Goal: Check status

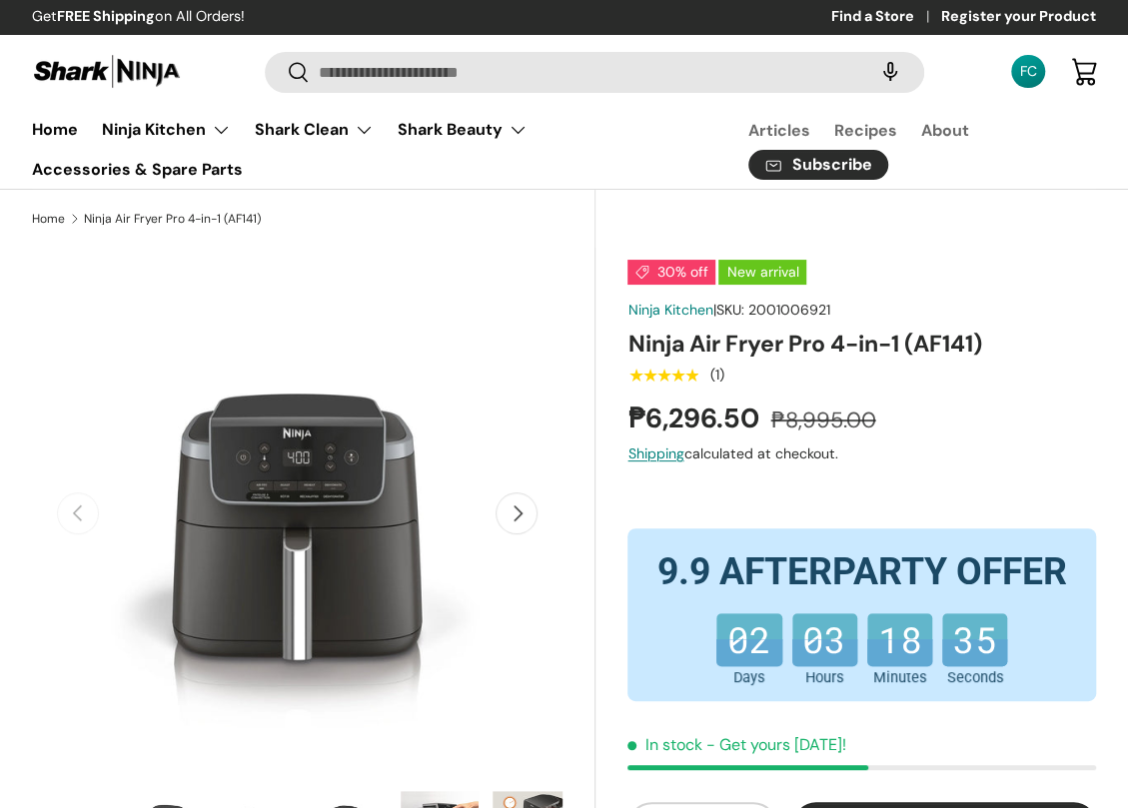
click at [1040, 67] on div "FC" at bounding box center [1027, 71] width 33 height 33
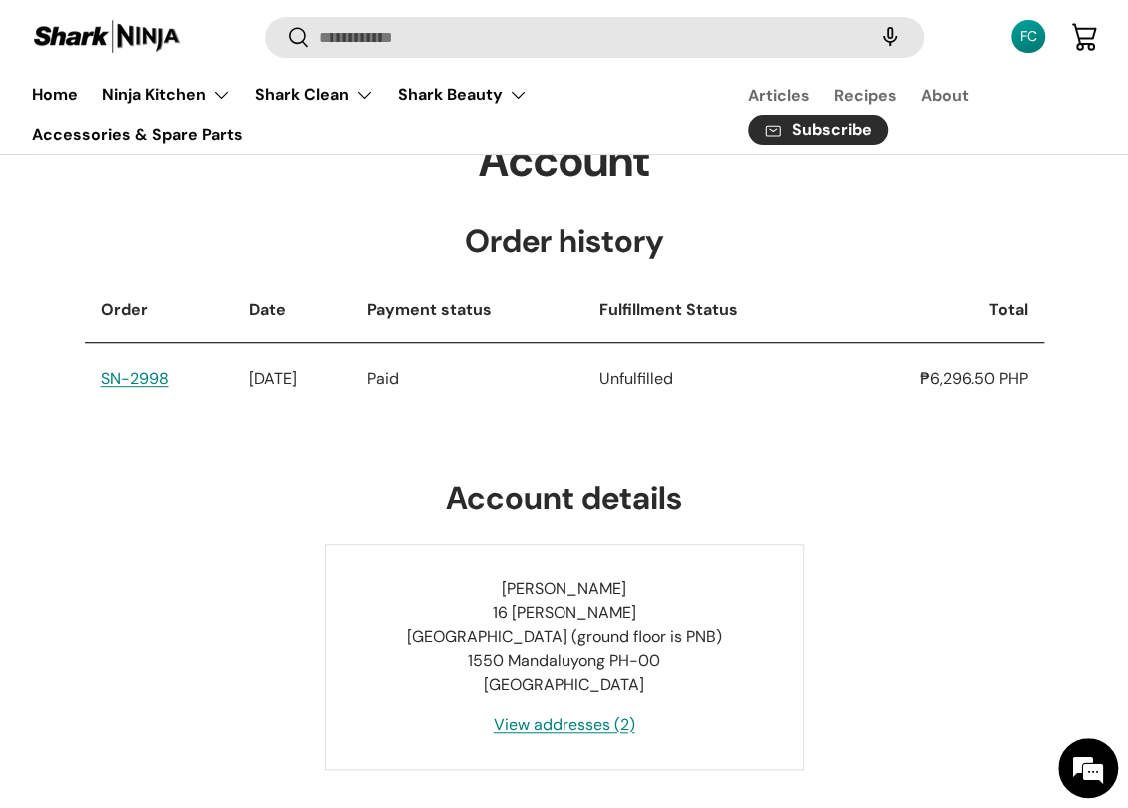
scroll to position [218, 0]
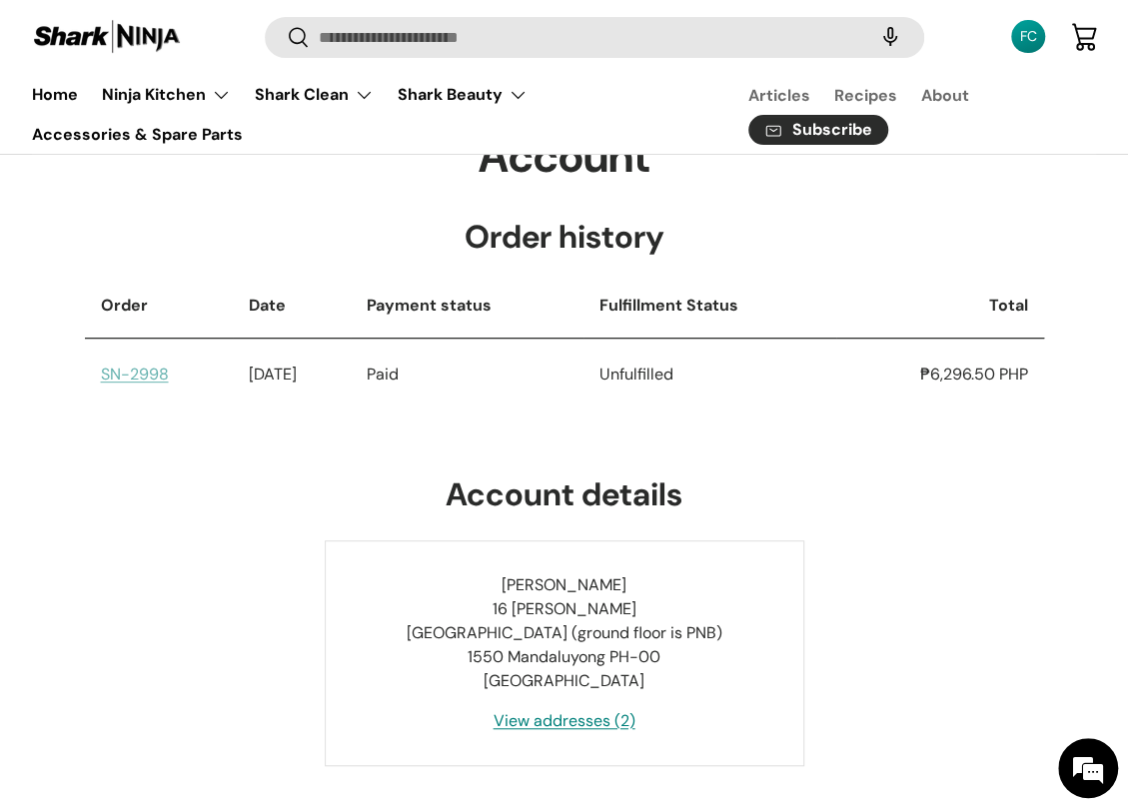
click at [137, 381] on link "SN-2998" at bounding box center [135, 374] width 68 height 21
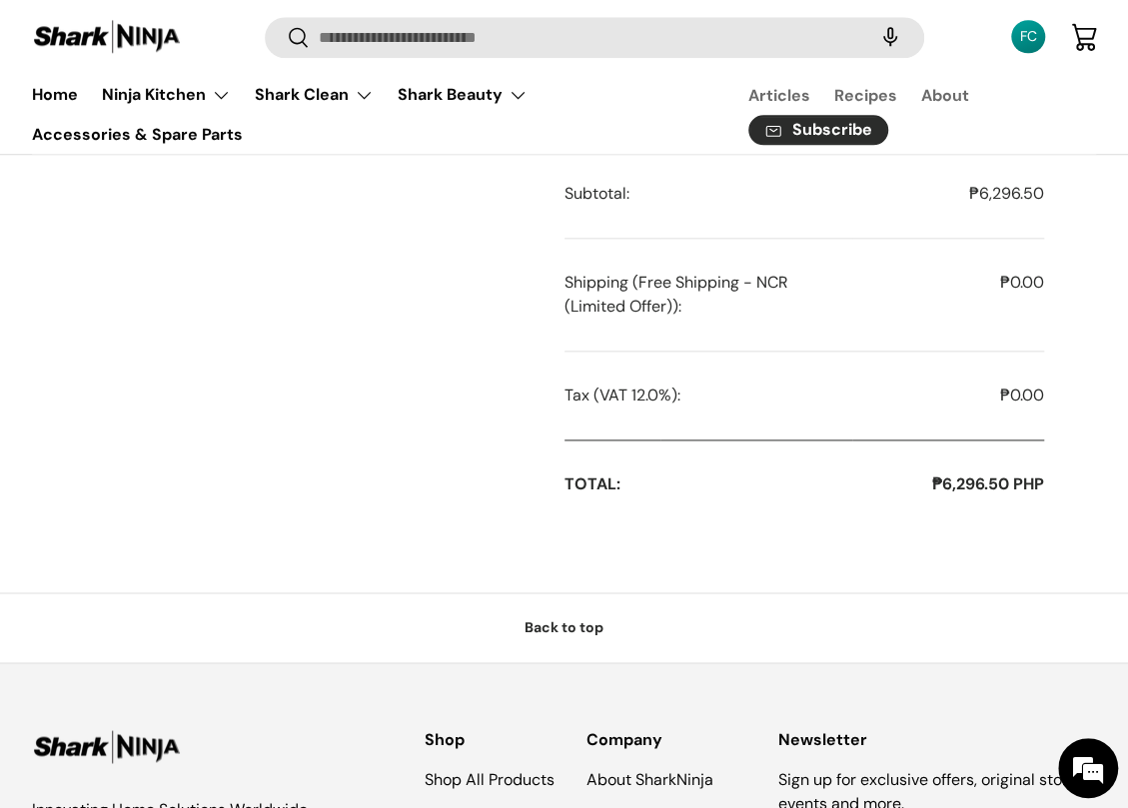
scroll to position [949, 0]
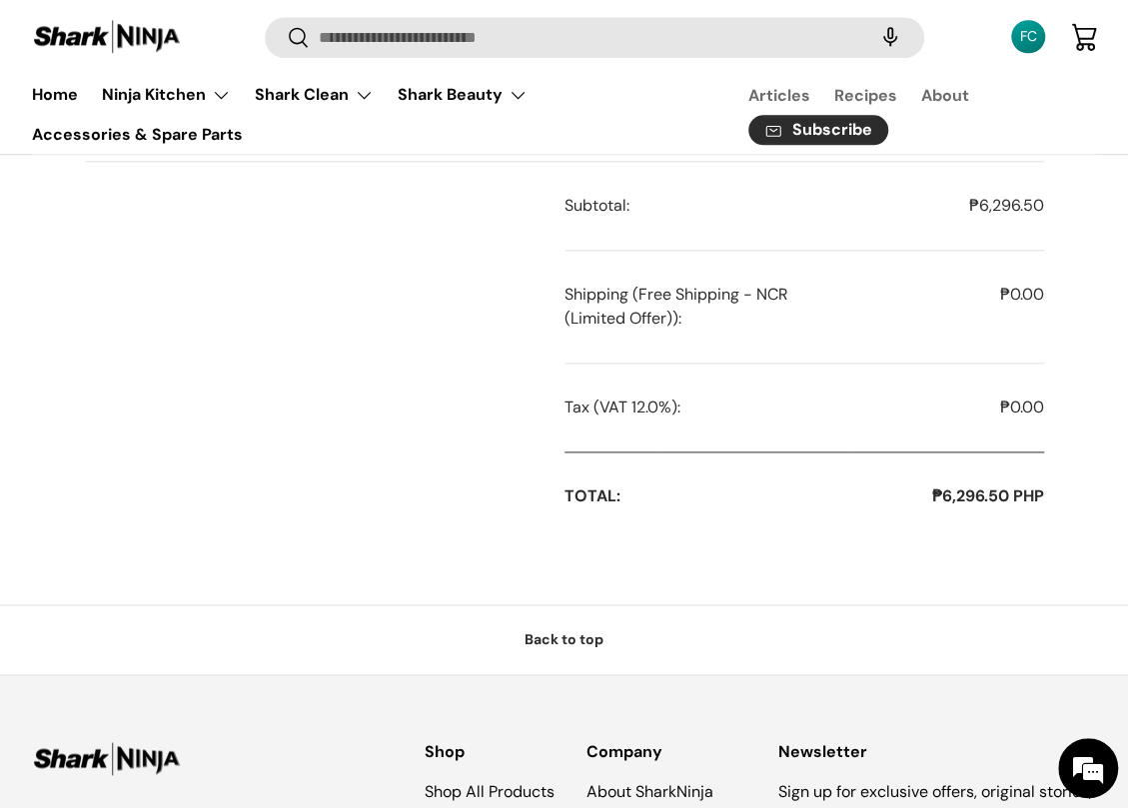
click at [530, 350] on td at bounding box center [324, 307] width 479 height 113
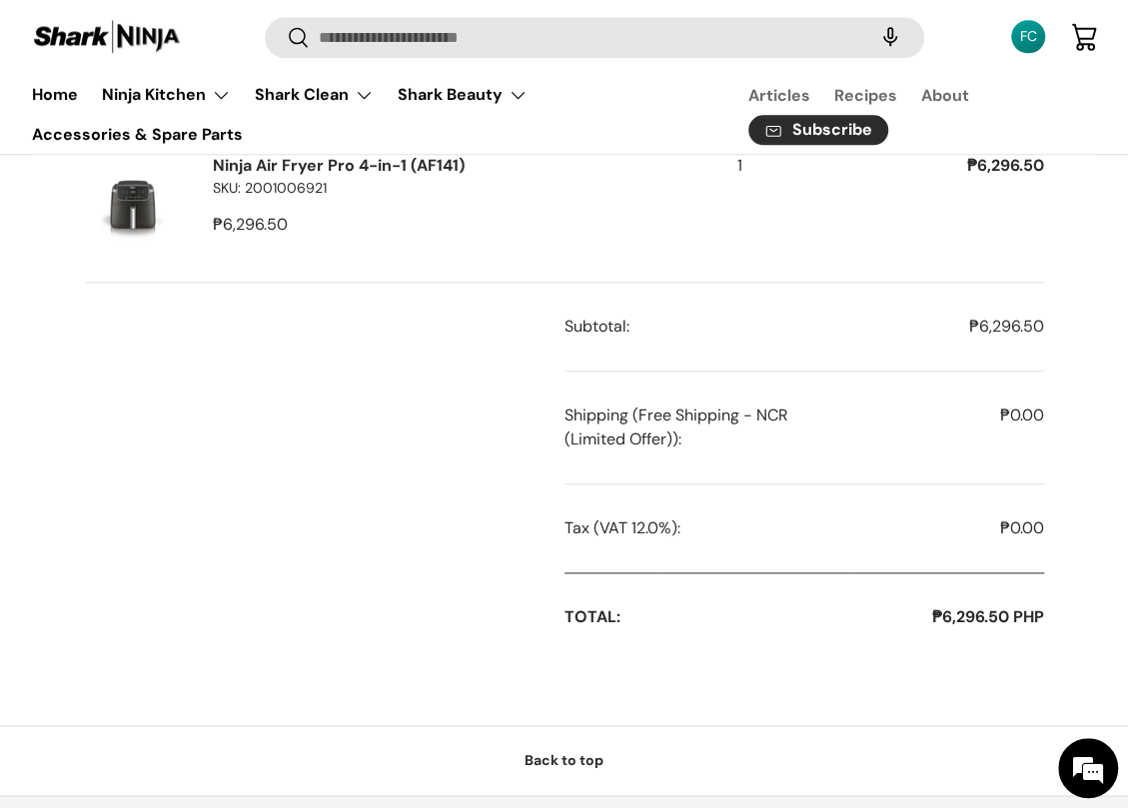
click at [530, 347] on td at bounding box center [324, 327] width 479 height 89
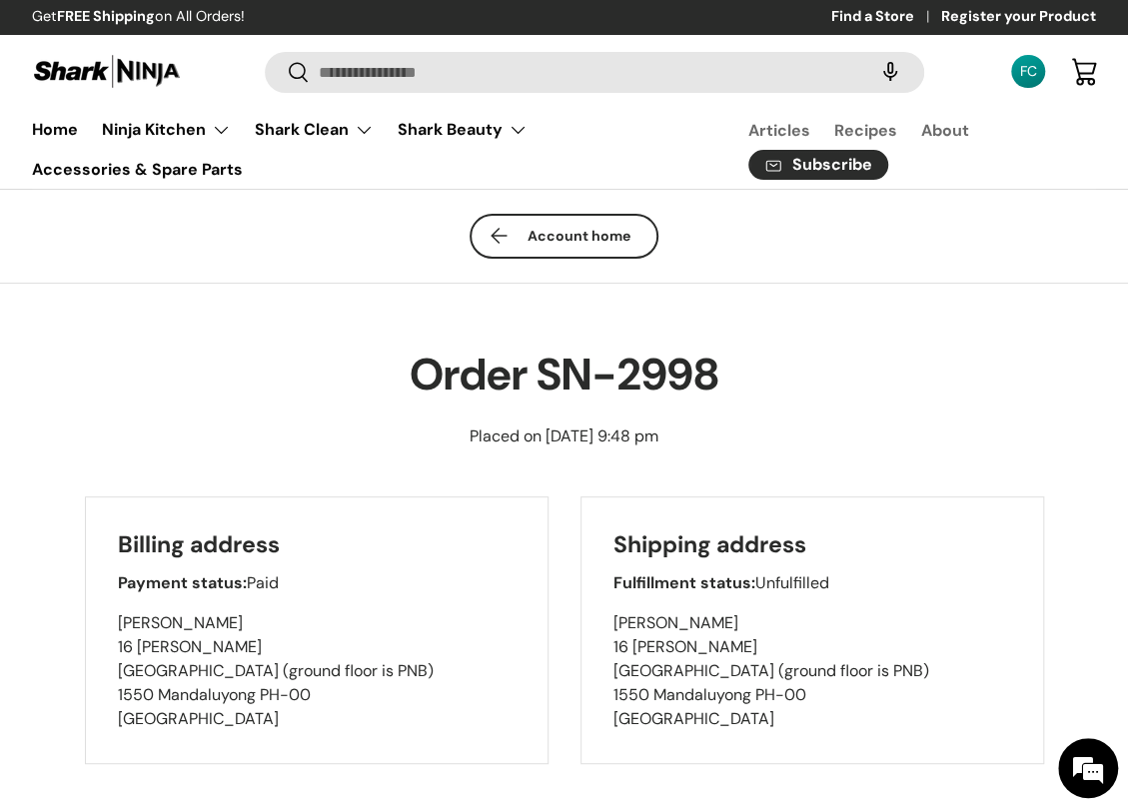
scroll to position [0, 0]
